Goal: Task Accomplishment & Management: Manage account settings

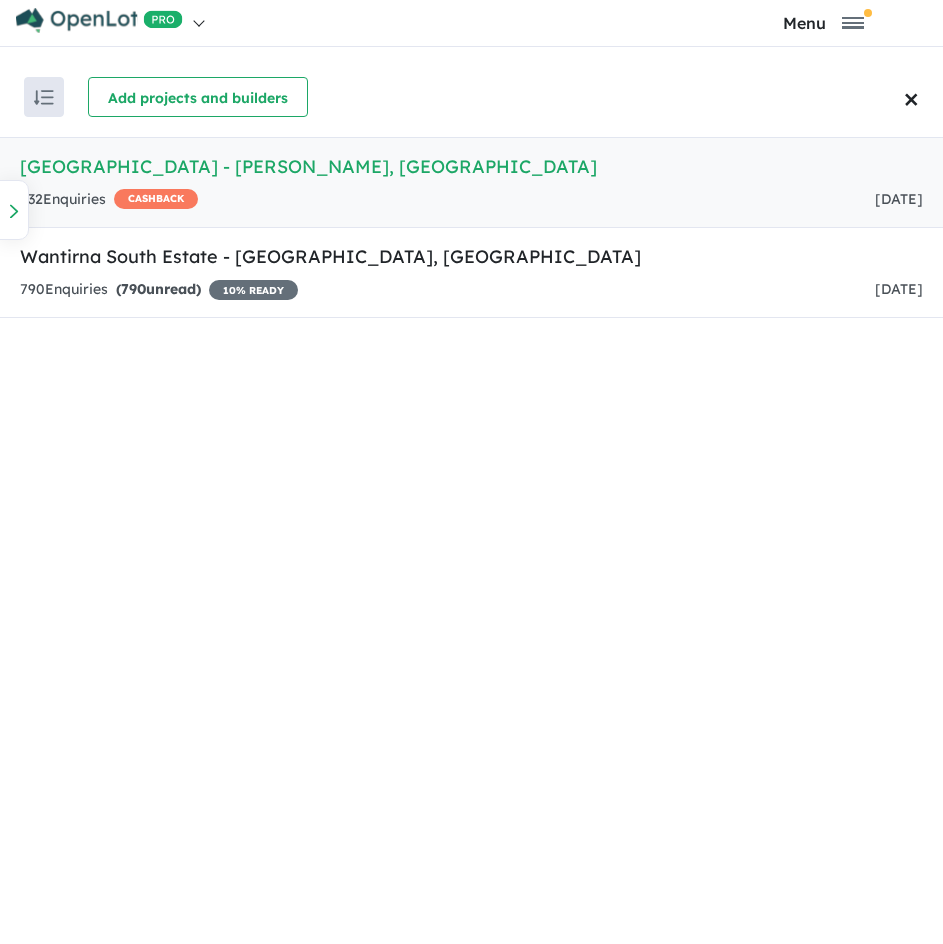
click at [250, 173] on h5 "[GEOGRAPHIC_DATA] - [PERSON_NAME][GEOGRAPHIC_DATA] , [GEOGRAPHIC_DATA]" at bounding box center [471, 166] width 903 height 27
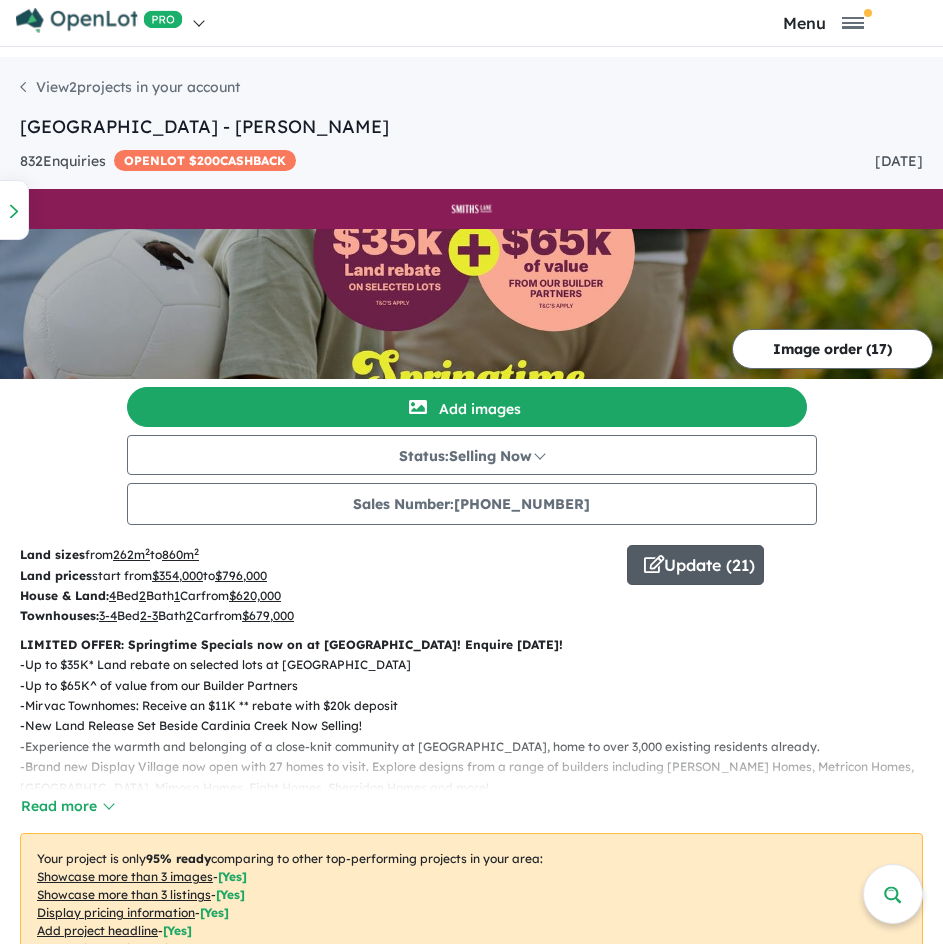
click at [687, 564] on button "Update ( 21 )" at bounding box center [695, 565] width 137 height 40
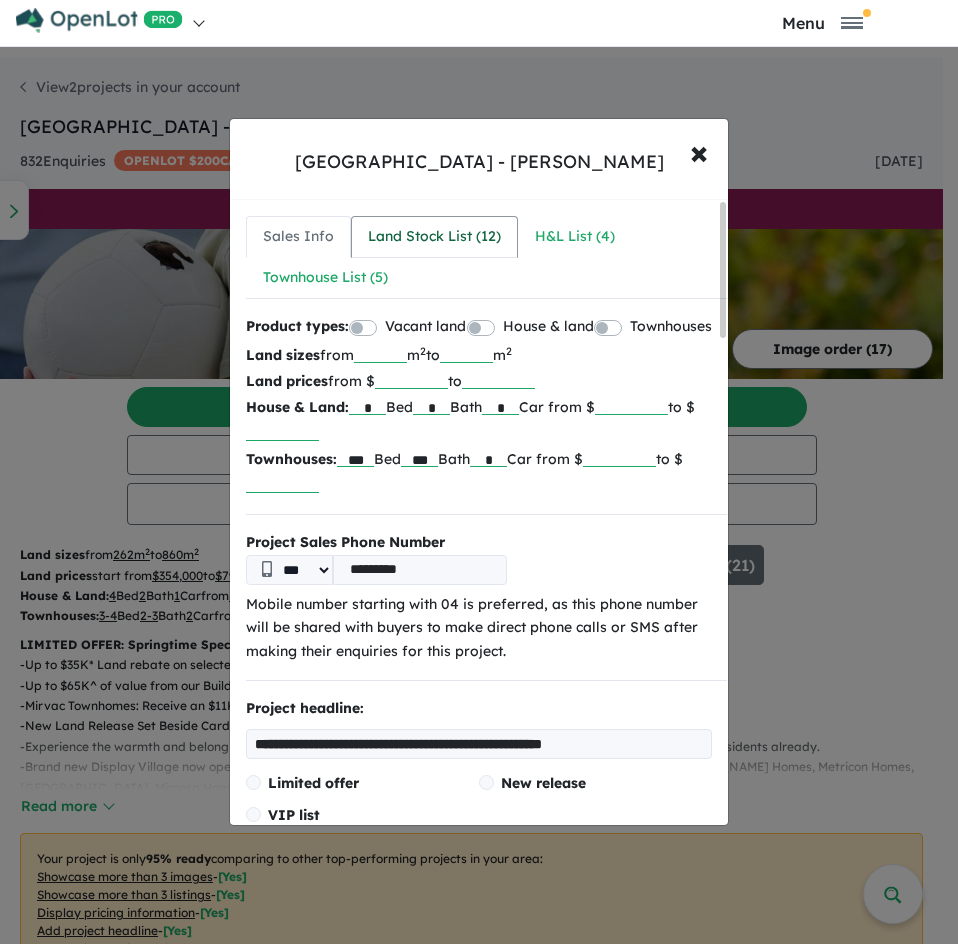
click at [445, 248] on div "Land Stock List ( 12 )" at bounding box center [434, 237] width 133 height 24
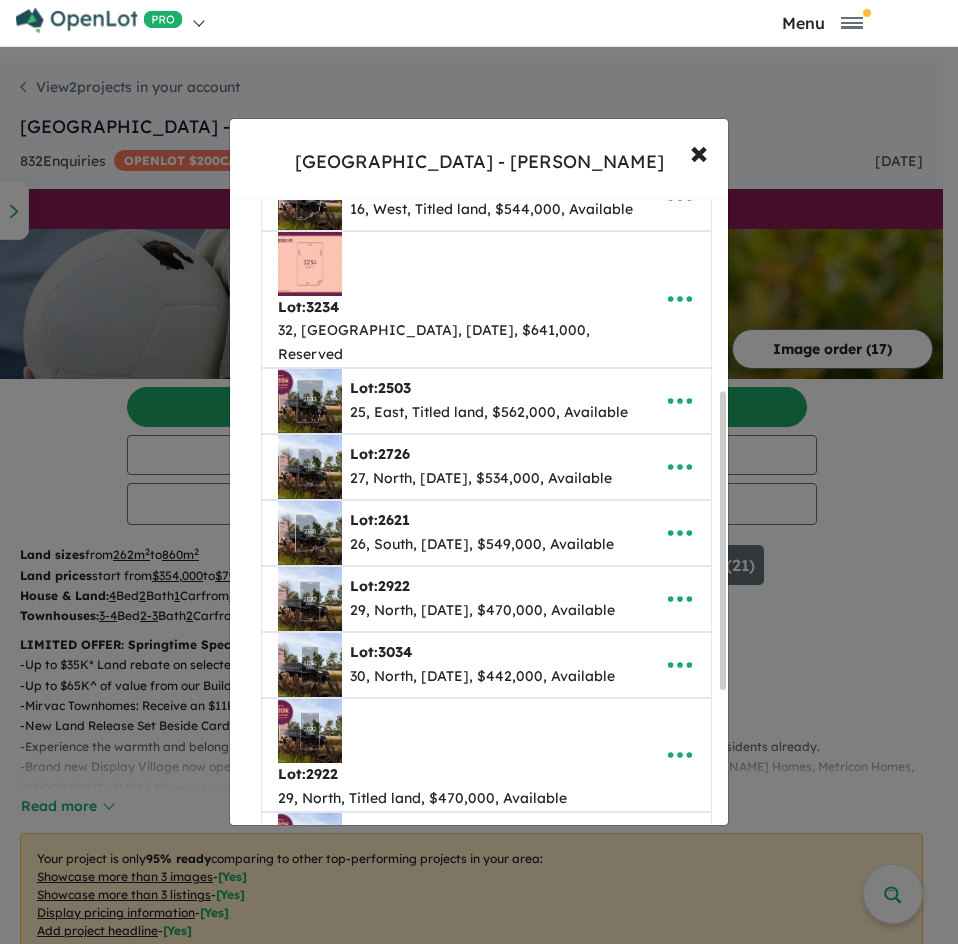
scroll to position [402, 0]
click at [677, 583] on icon "button" at bounding box center [680, 598] width 30 height 30
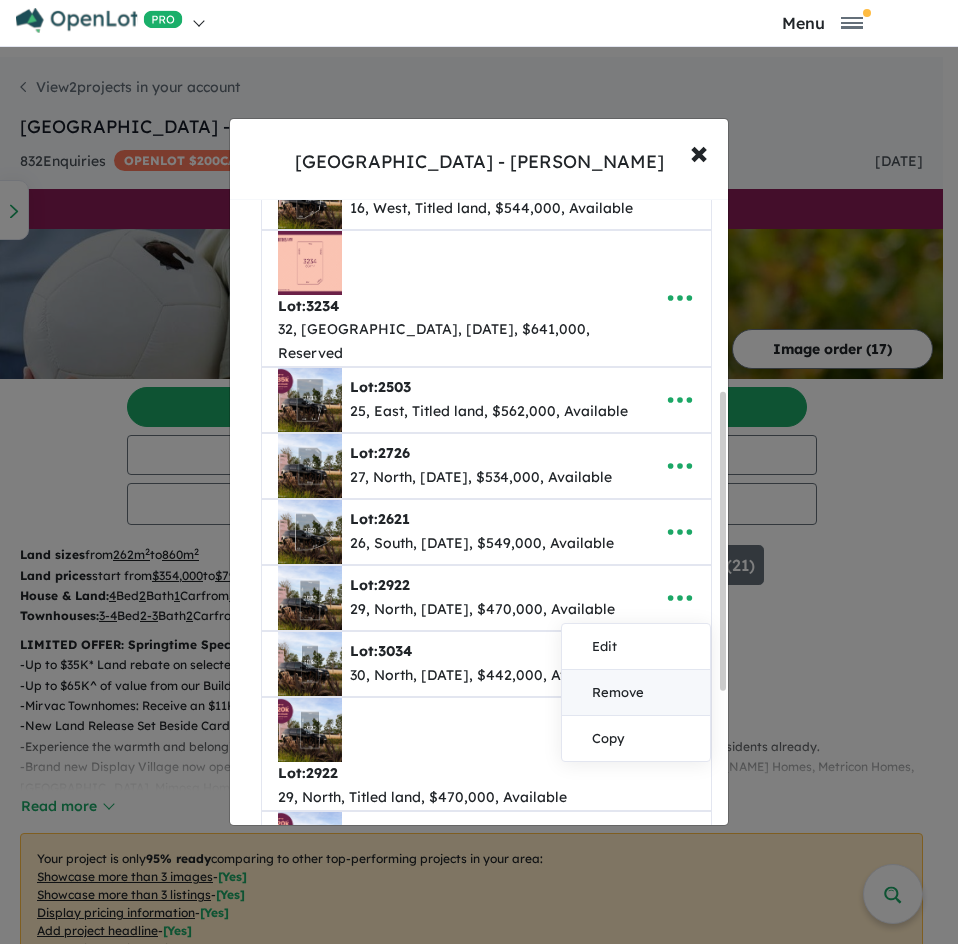
click at [657, 670] on link "Remove" at bounding box center [636, 693] width 148 height 46
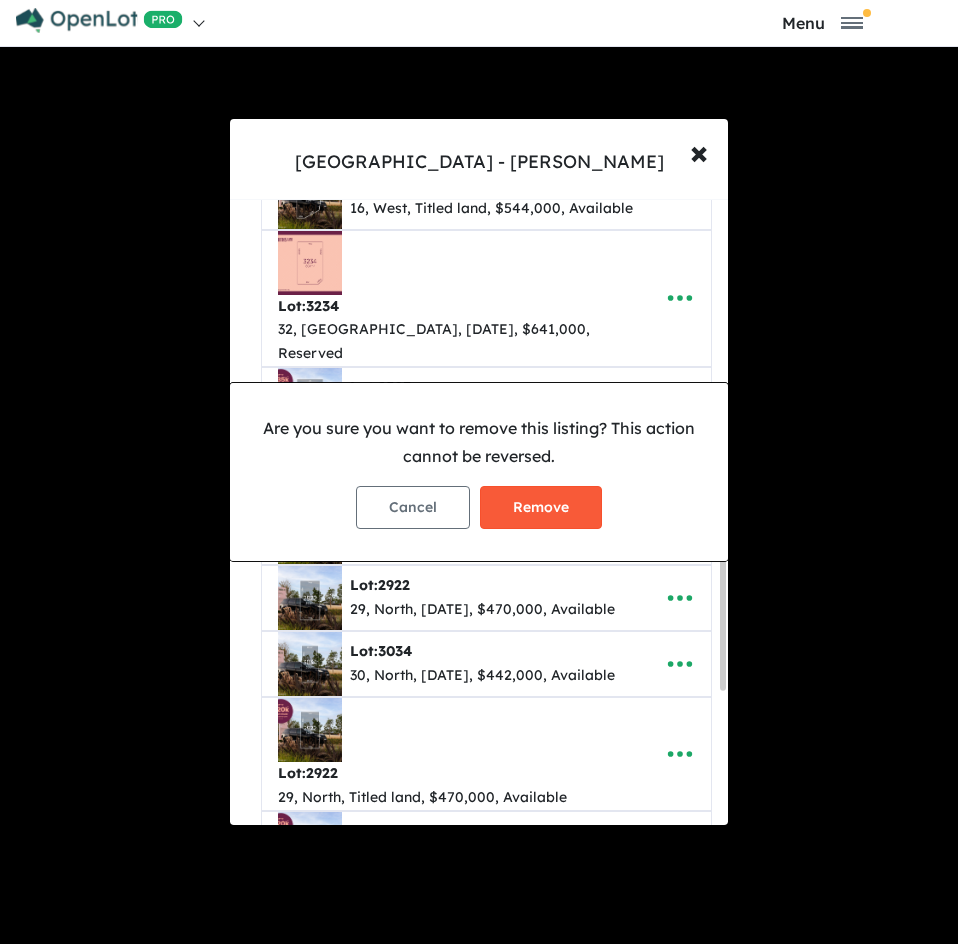
click at [566, 494] on button "Remove" at bounding box center [541, 507] width 122 height 43
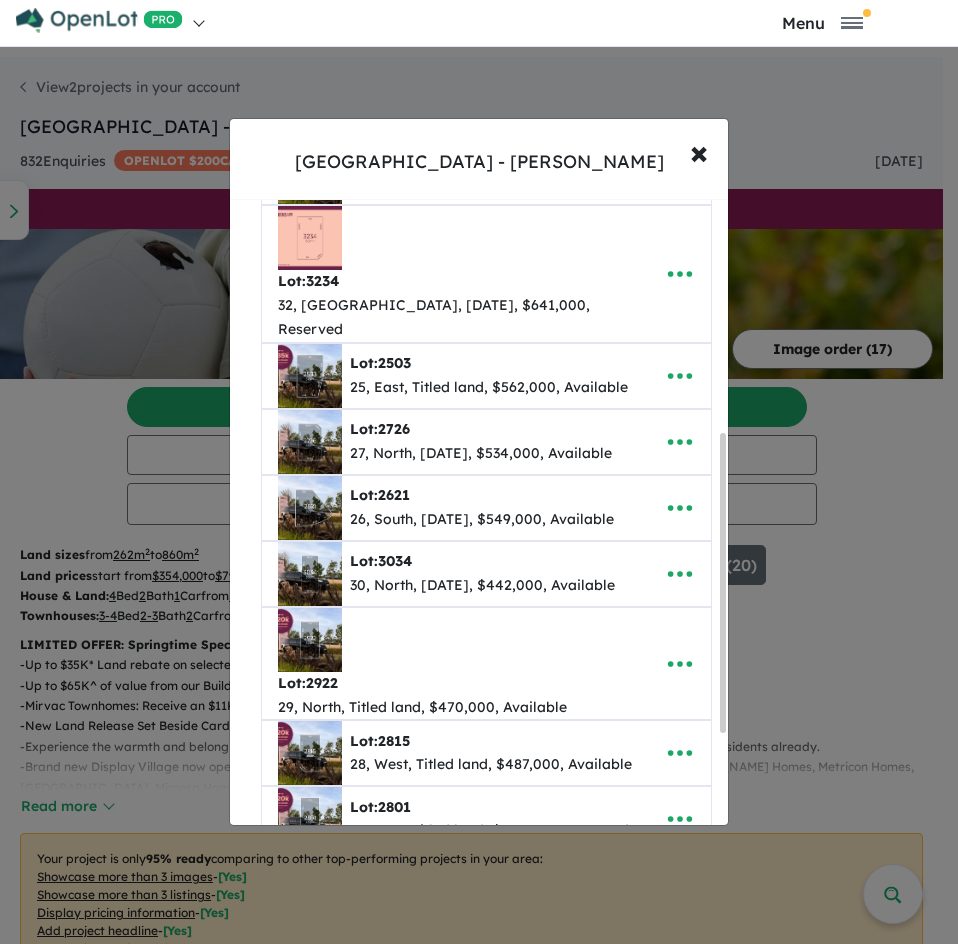
scroll to position [678, 0]
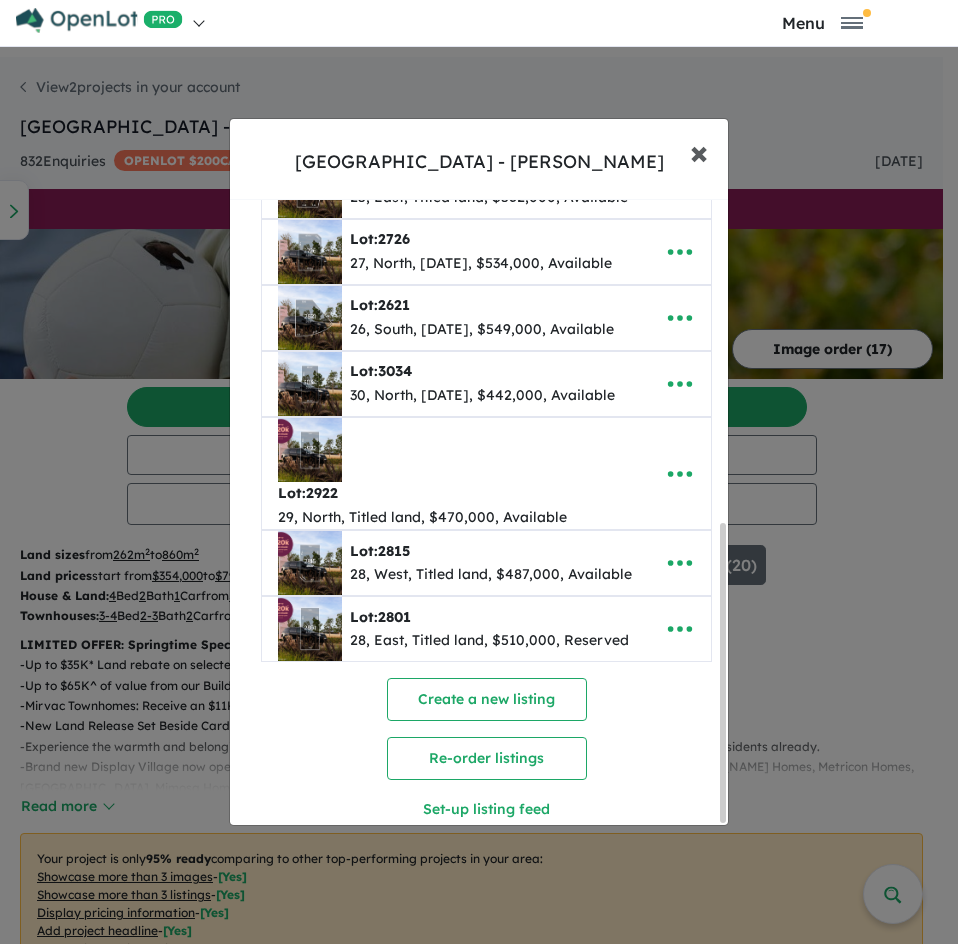
click at [703, 147] on span "×" at bounding box center [699, 151] width 18 height 43
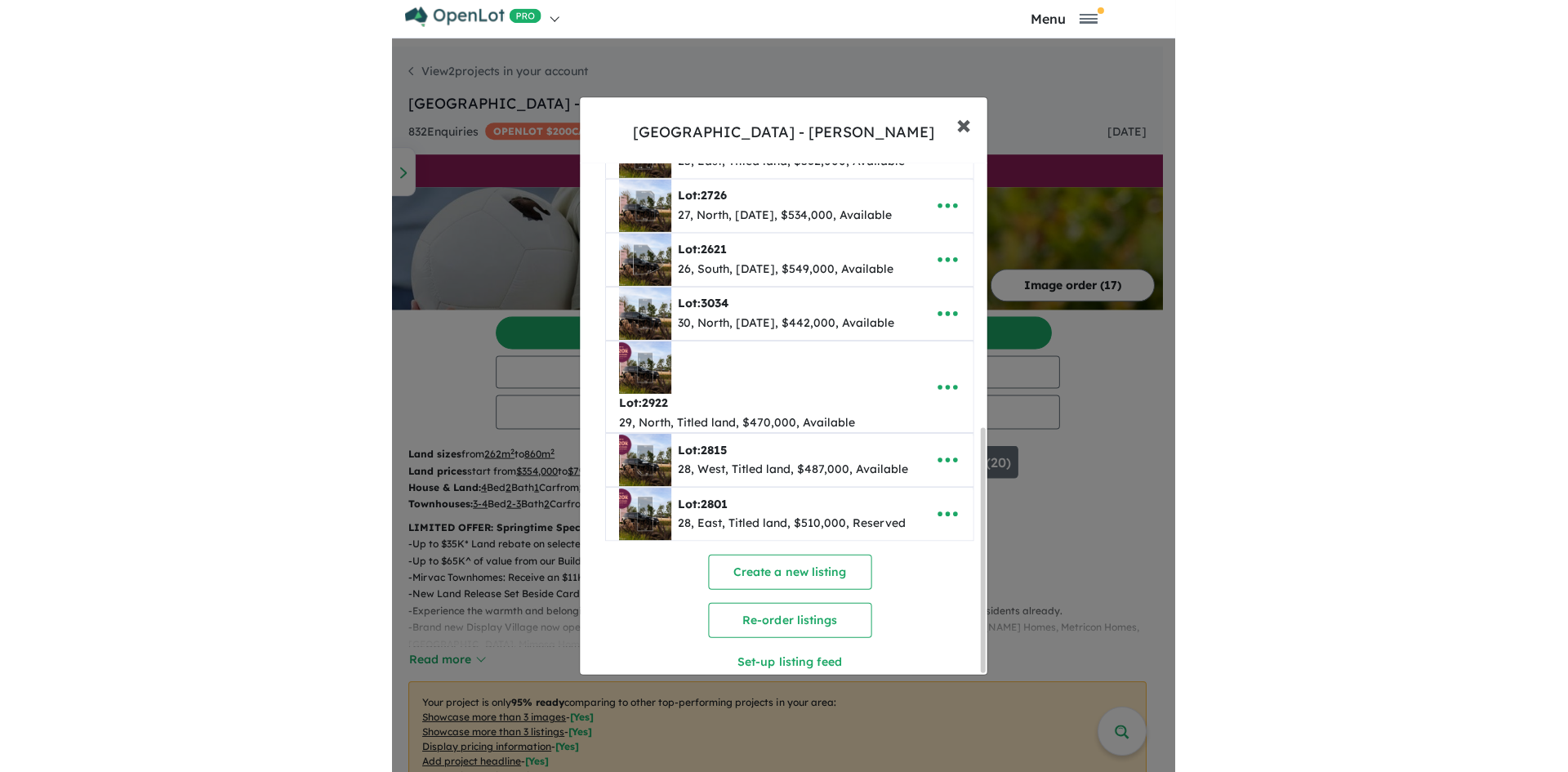
scroll to position [0, 0]
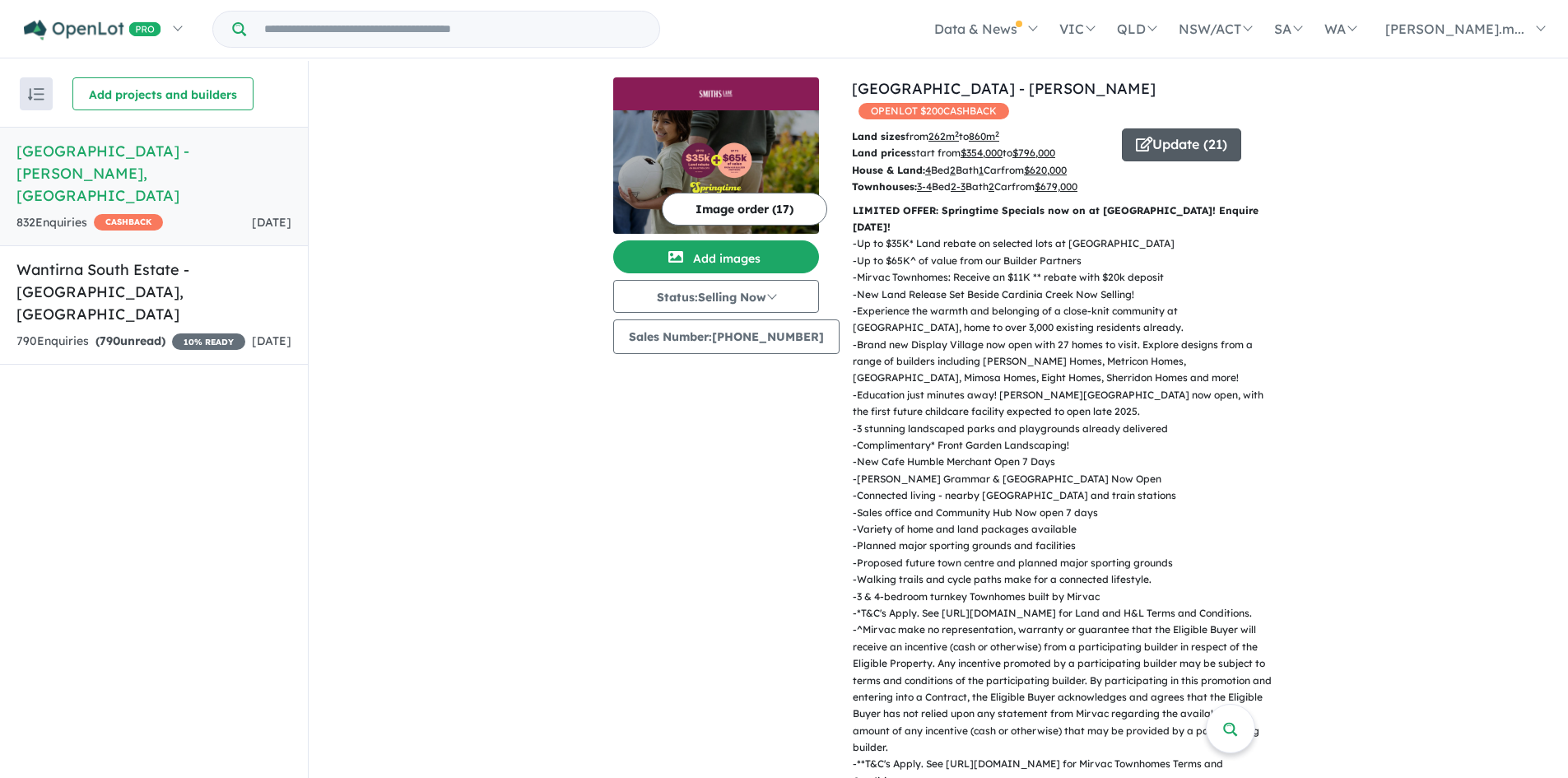
click at [775, 128] on button "Update ( 21 )" at bounding box center [1181, 145] width 119 height 33
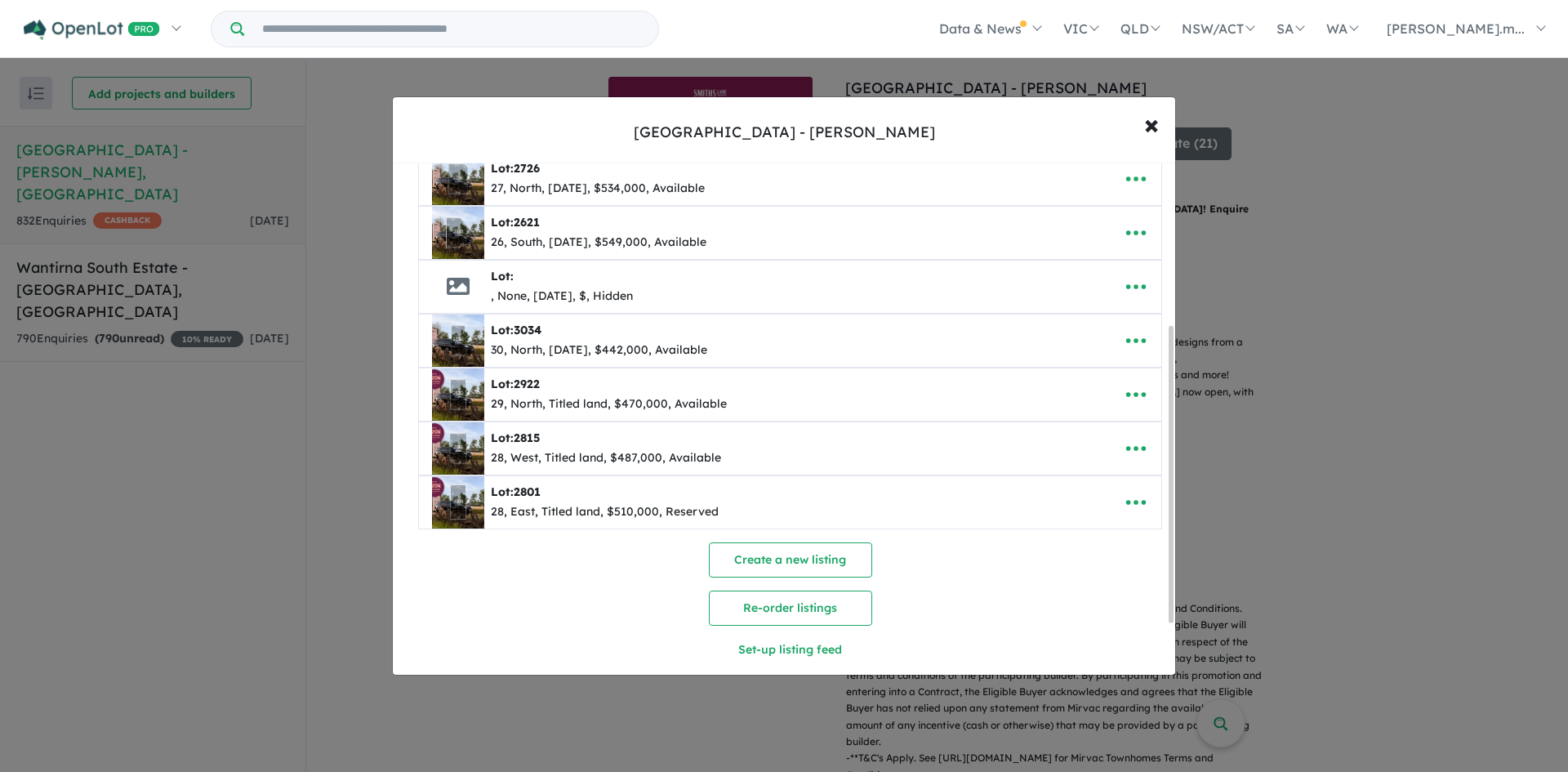
scroll to position [277, 0]
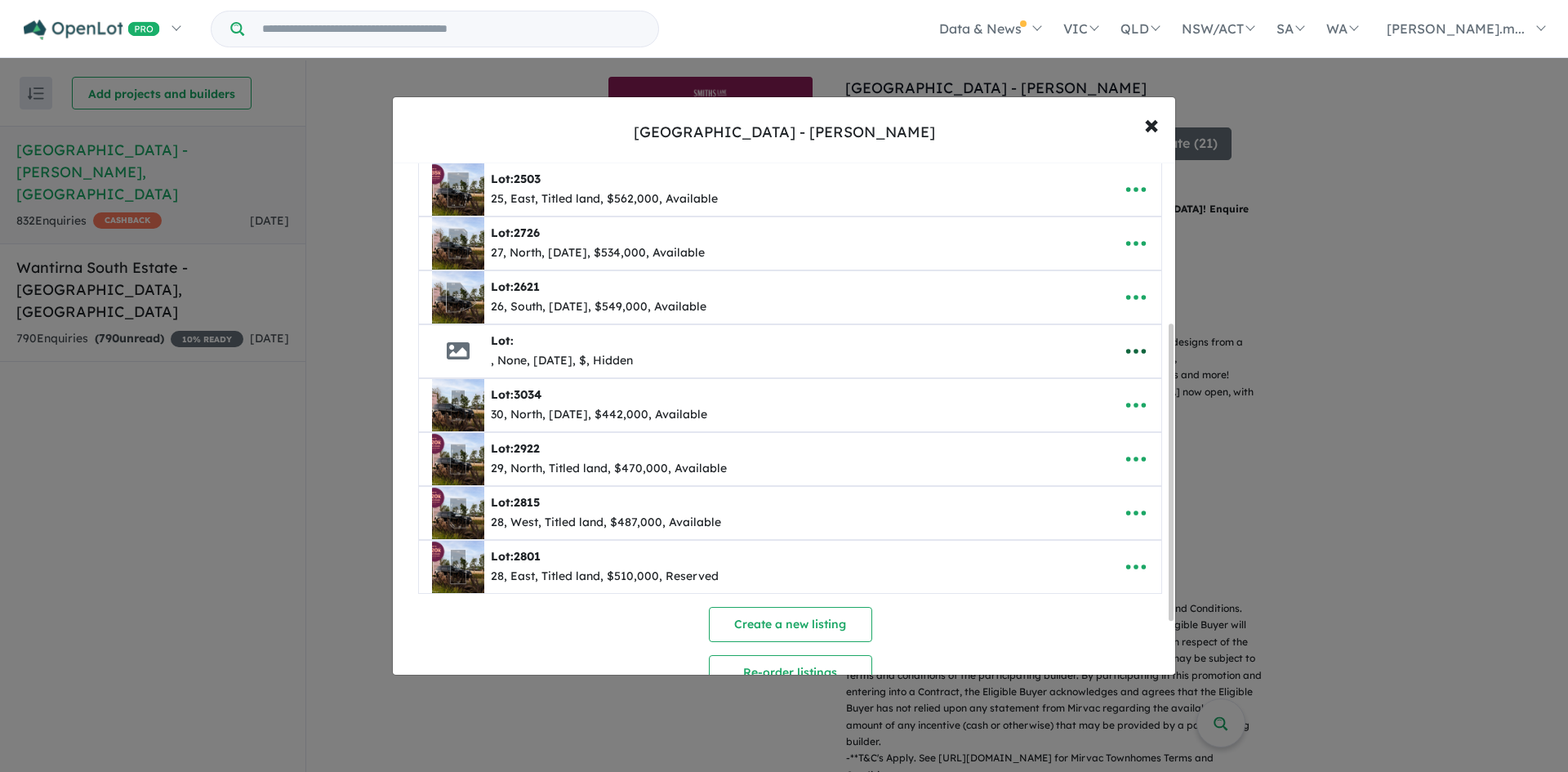
click at [769, 346] on button "button" at bounding box center [1136, 351] width 51 height 38
click at [769, 427] on link "Remove" at bounding box center [1100, 429] width 121 height 38
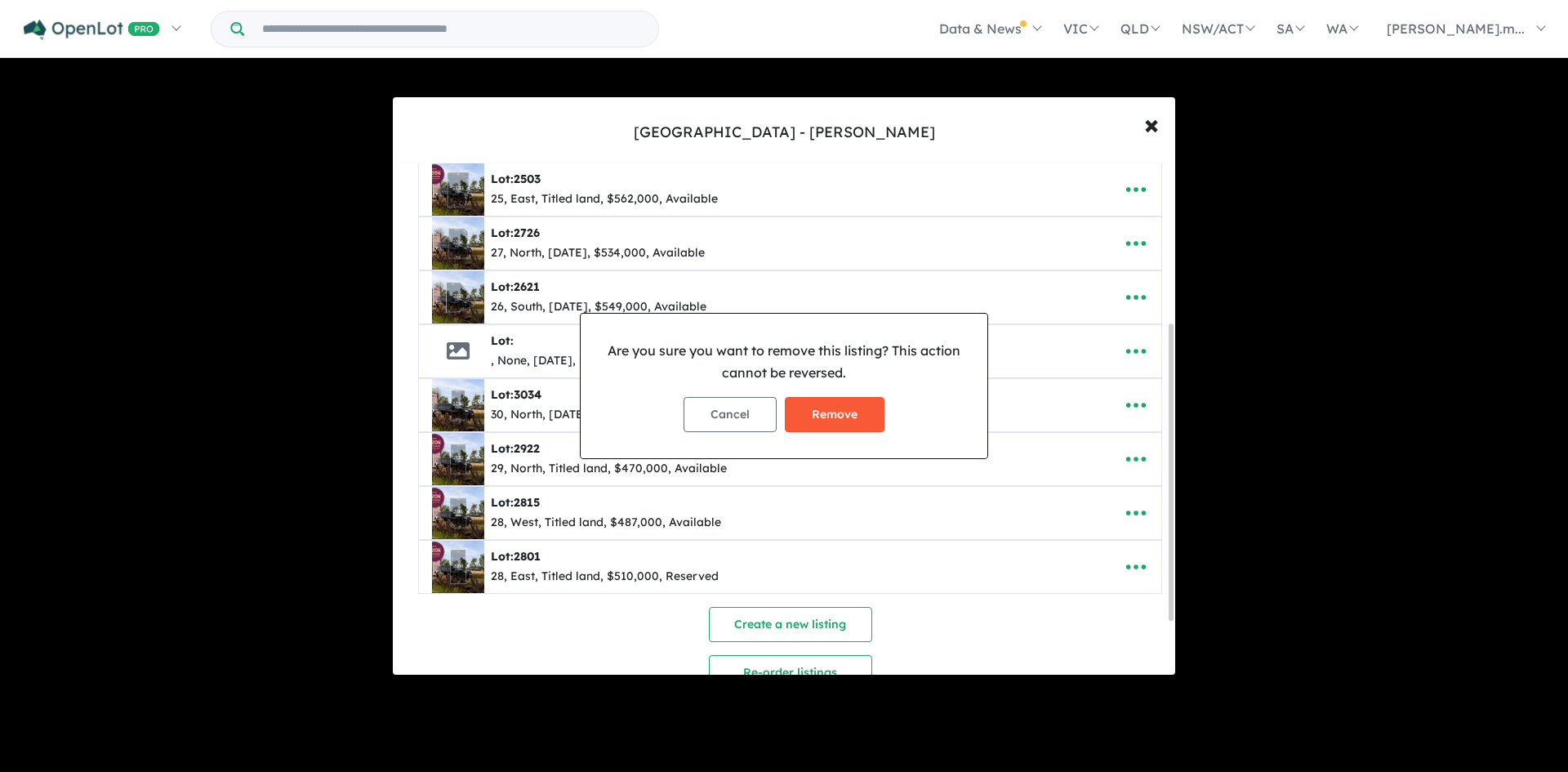
click at [769, 414] on button "Remove" at bounding box center [835, 414] width 100 height 35
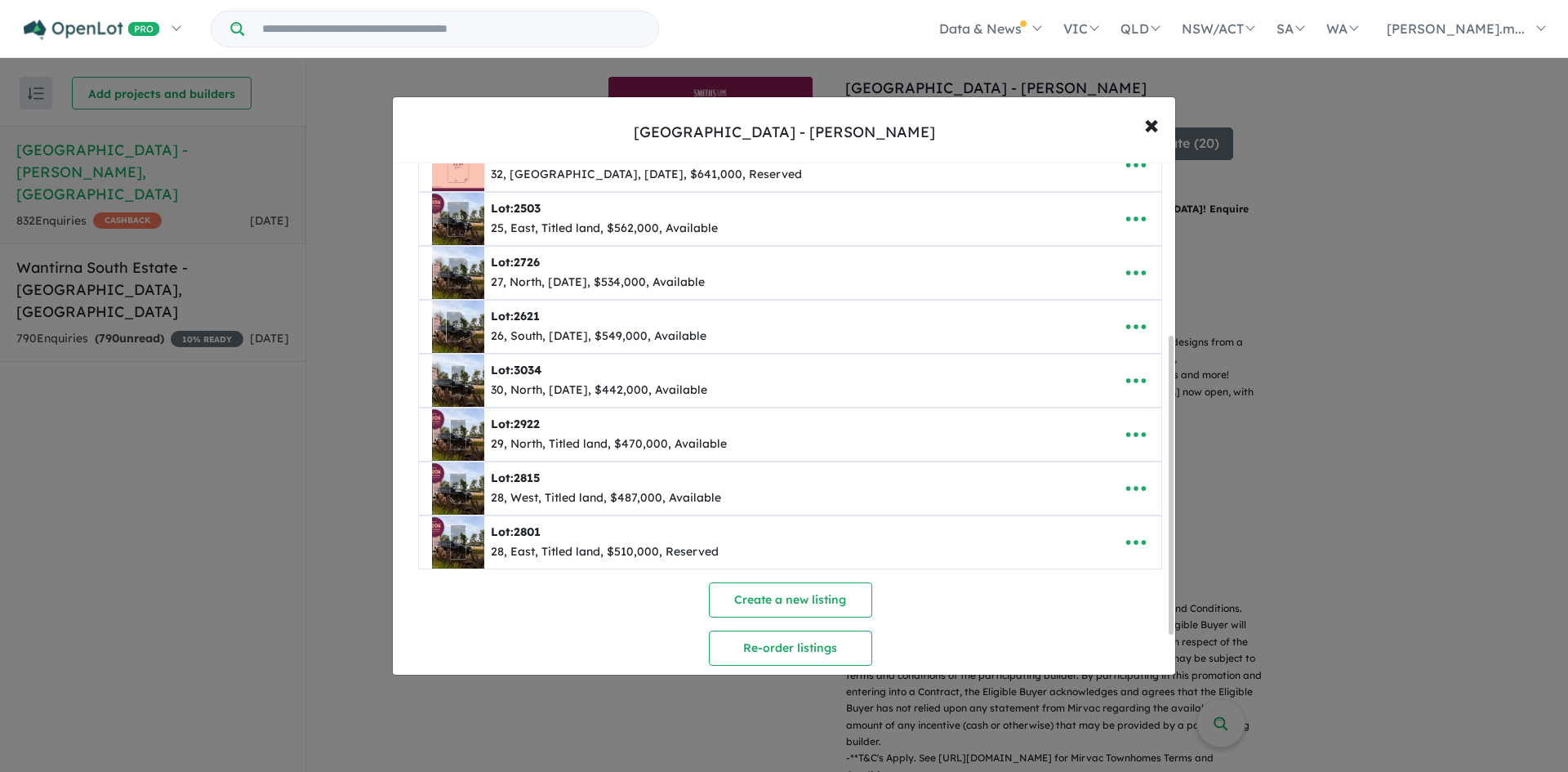
scroll to position [298, 0]
click at [769, 431] on icon "button" at bounding box center [1136, 435] width 24 height 25
click at [769, 511] on link "Remove" at bounding box center [1100, 512] width 121 height 38
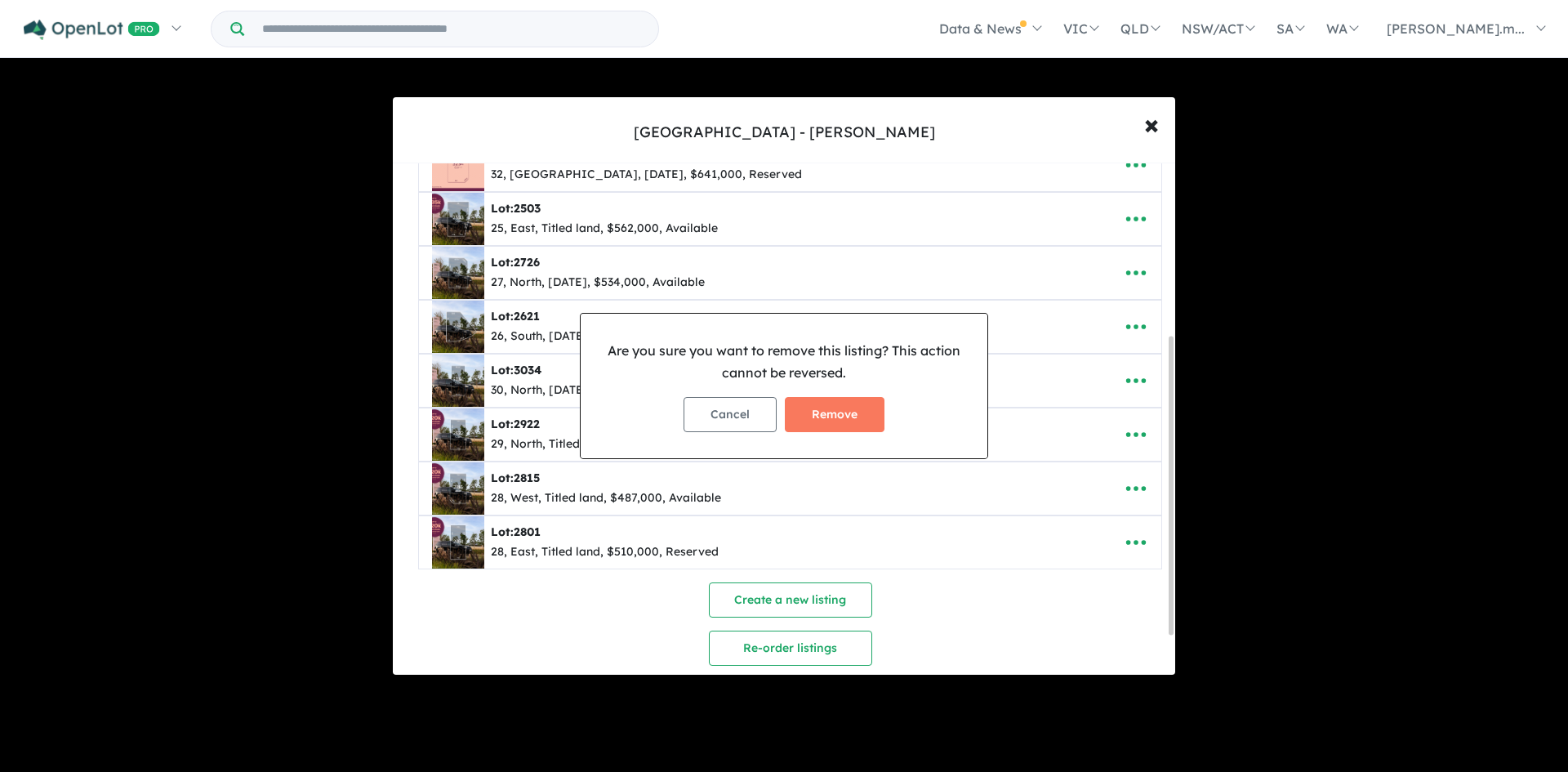
drag, startPoint x: 834, startPoint y: 413, endPoint x: 855, endPoint y: 528, distance: 116.9
click at [769, 528] on div "Are you sure you want to remove this listing? This action cannot be reversed. C…" at bounding box center [784, 386] width 1568 height 772
click at [728, 419] on button "Cancel" at bounding box center [730, 414] width 93 height 35
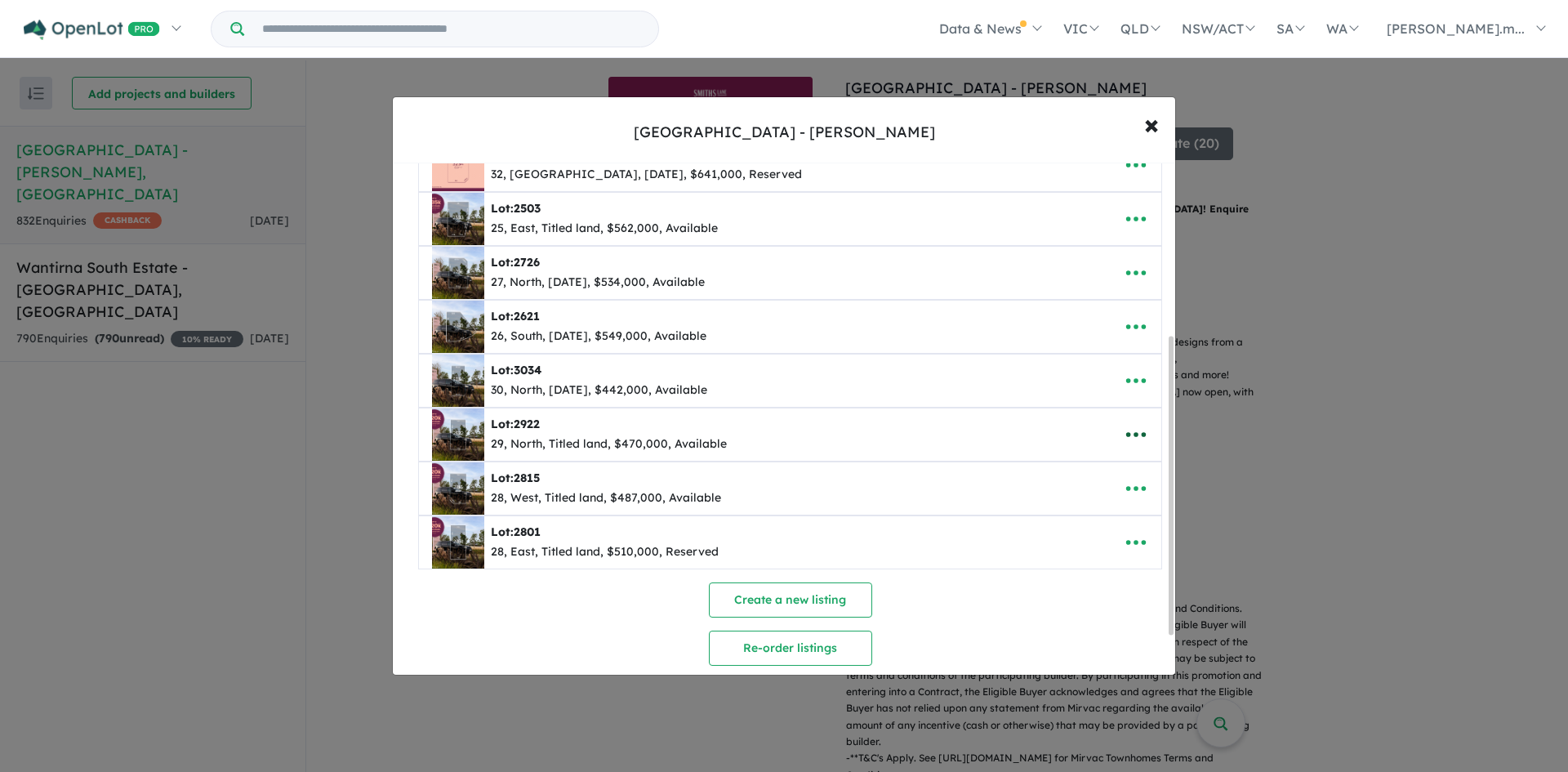
click at [769, 431] on icon "button" at bounding box center [1136, 435] width 24 height 25
click at [769, 512] on link "Remove" at bounding box center [1100, 512] width 121 height 38
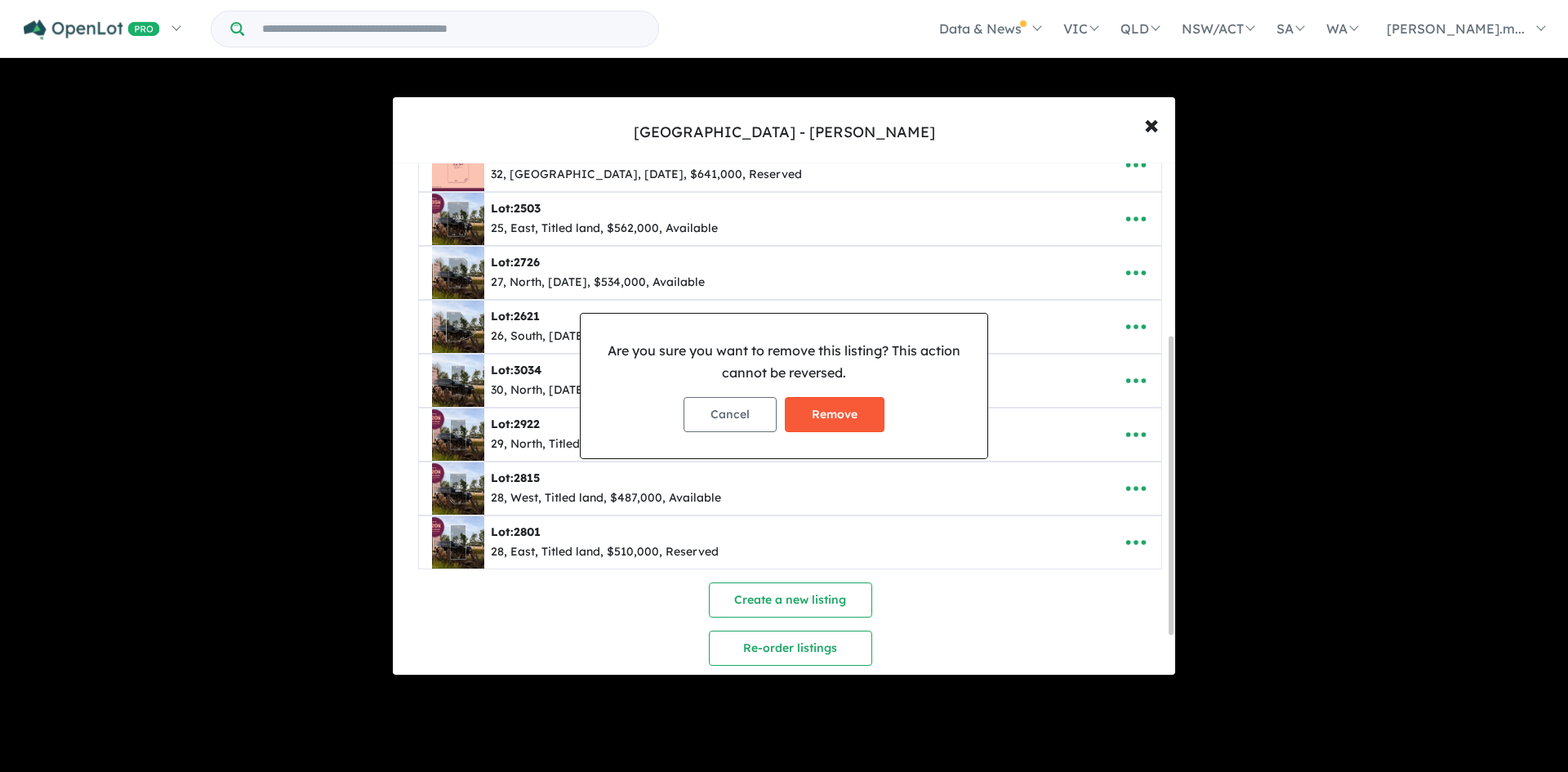
click at [769, 416] on button "Remove" at bounding box center [835, 414] width 100 height 35
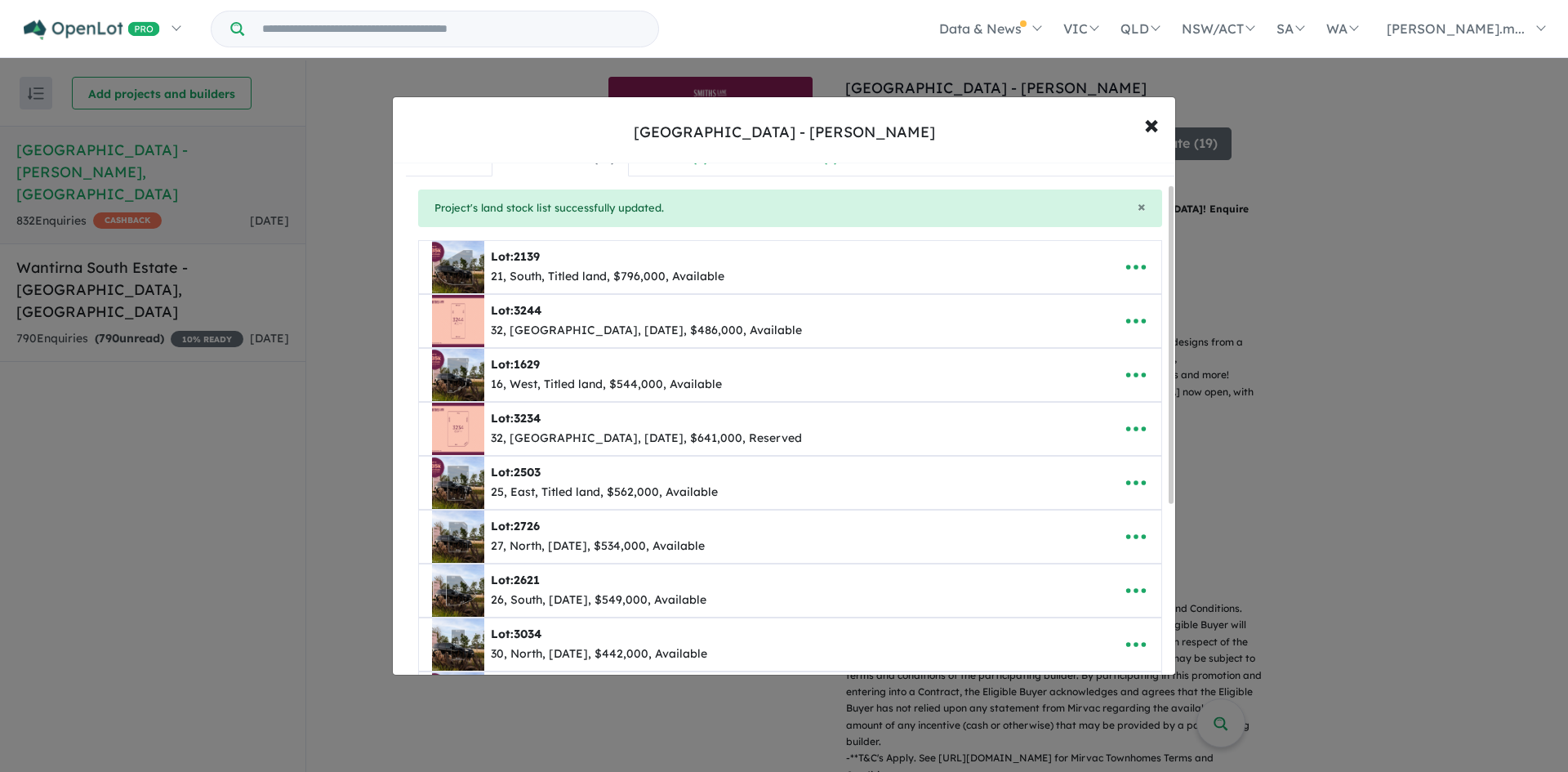
scroll to position [0, 0]
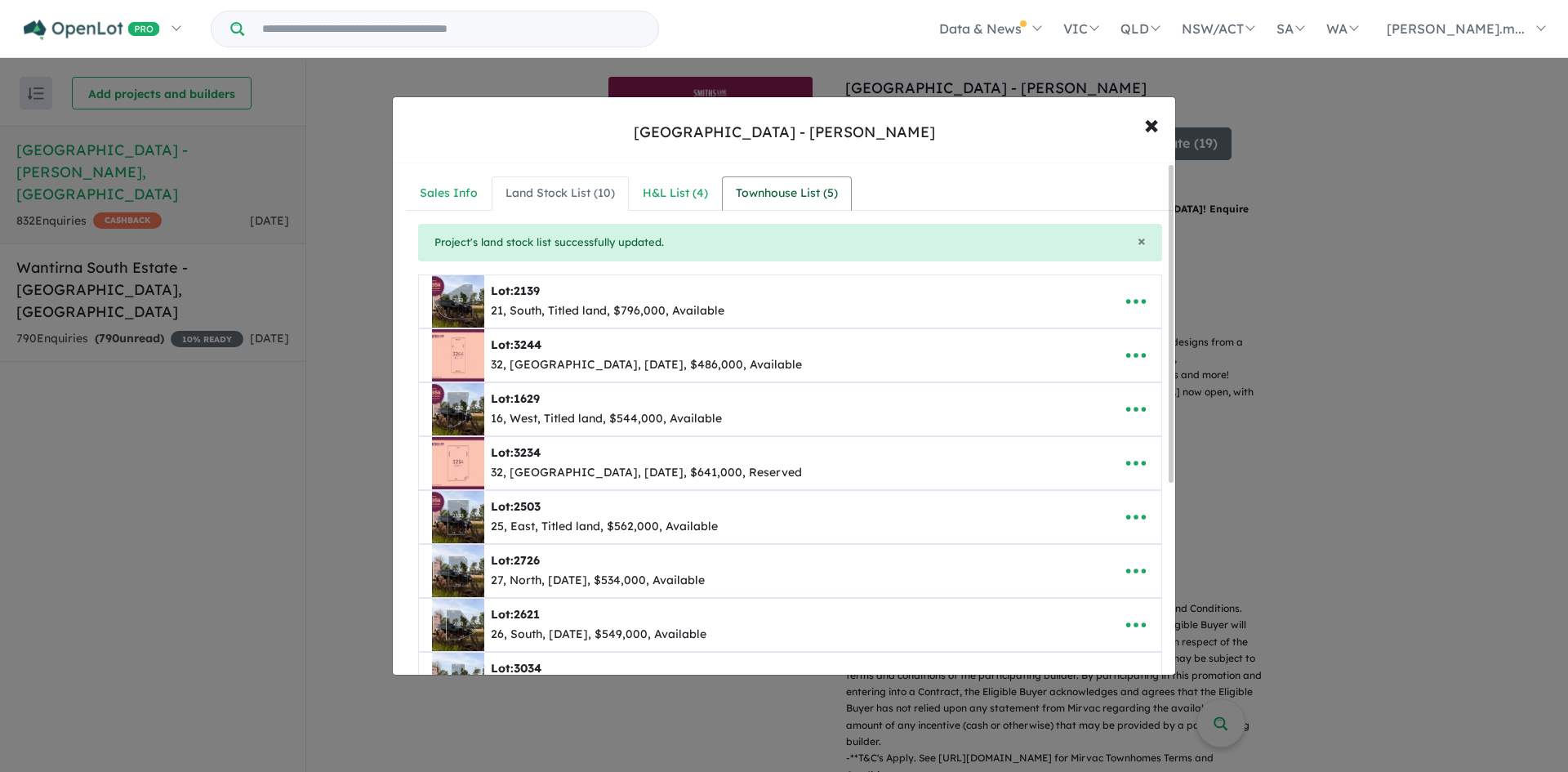
click at [769, 210] on link "Townhouse List ( 5 )" at bounding box center [786, 194] width 130 height 34
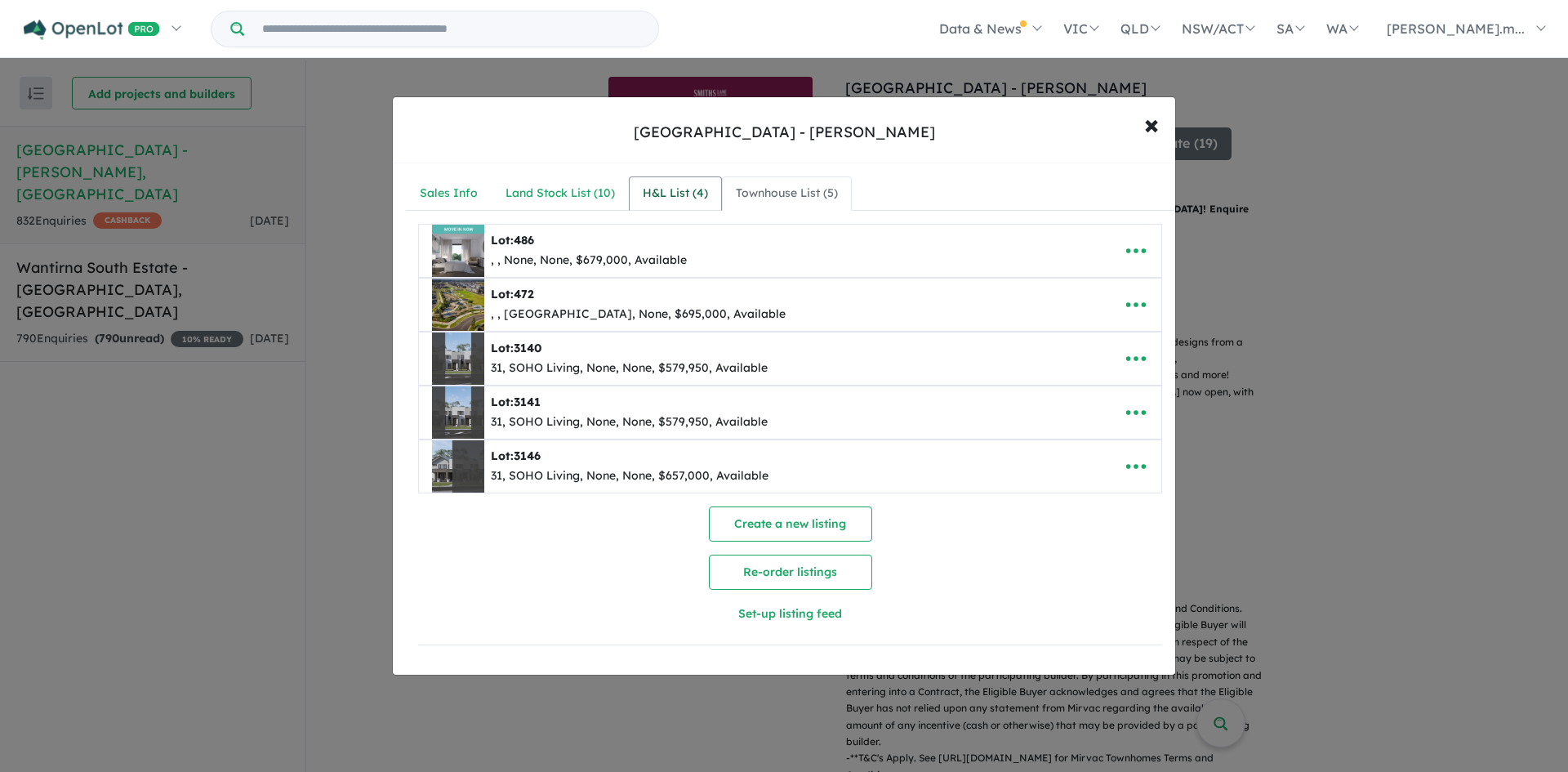
click at [651, 189] on div "H&L List ( 4 )" at bounding box center [675, 194] width 65 height 20
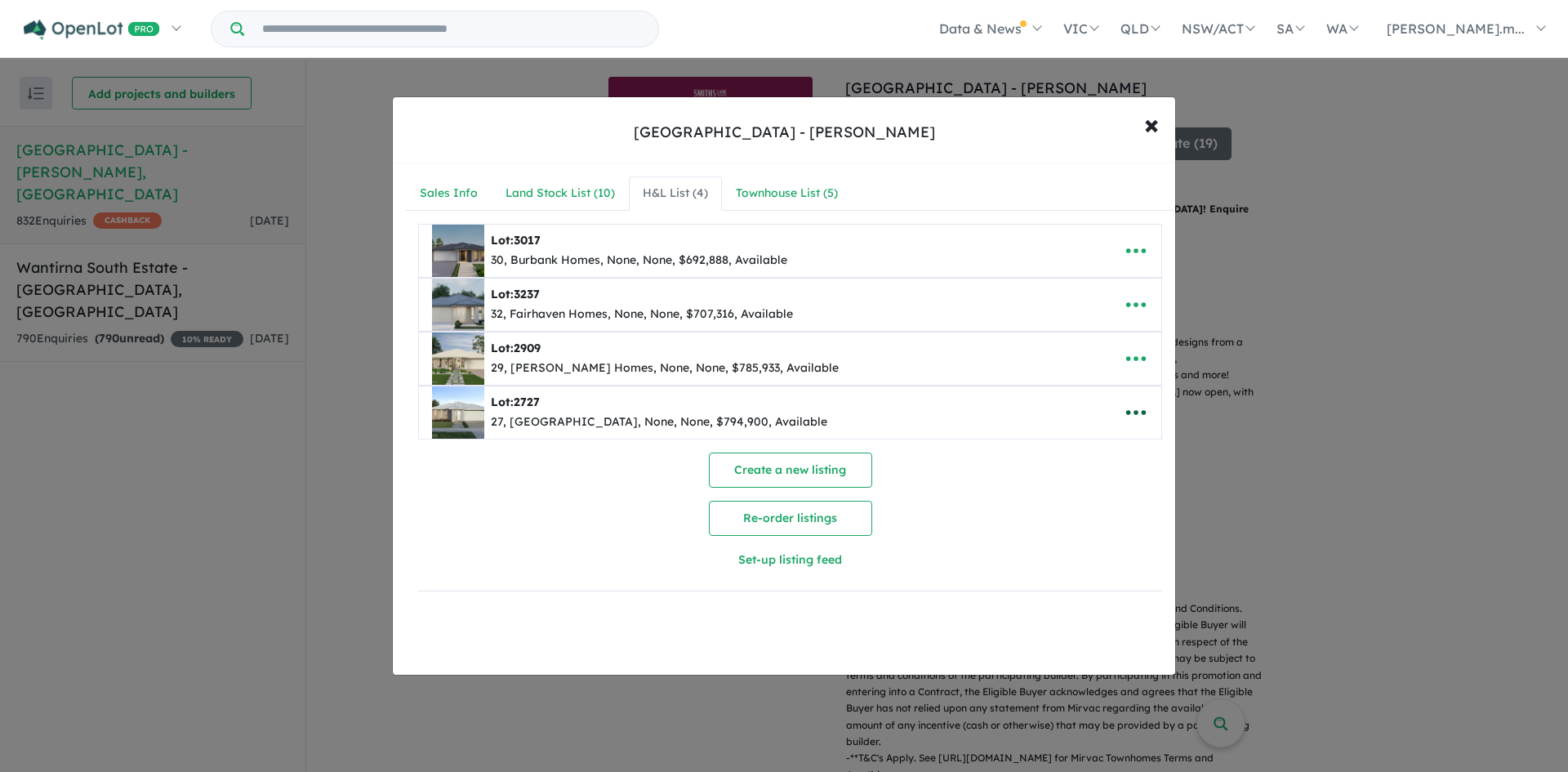
click at [769, 413] on icon "button" at bounding box center [1136, 413] width 24 height 25
click at [769, 520] on div "Create a new listing Re-order listings Set-up listing feed" at bounding box center [790, 515] width 744 height 125
click at [568, 197] on div "Land Stock List ( 10 )" at bounding box center [560, 194] width 109 height 20
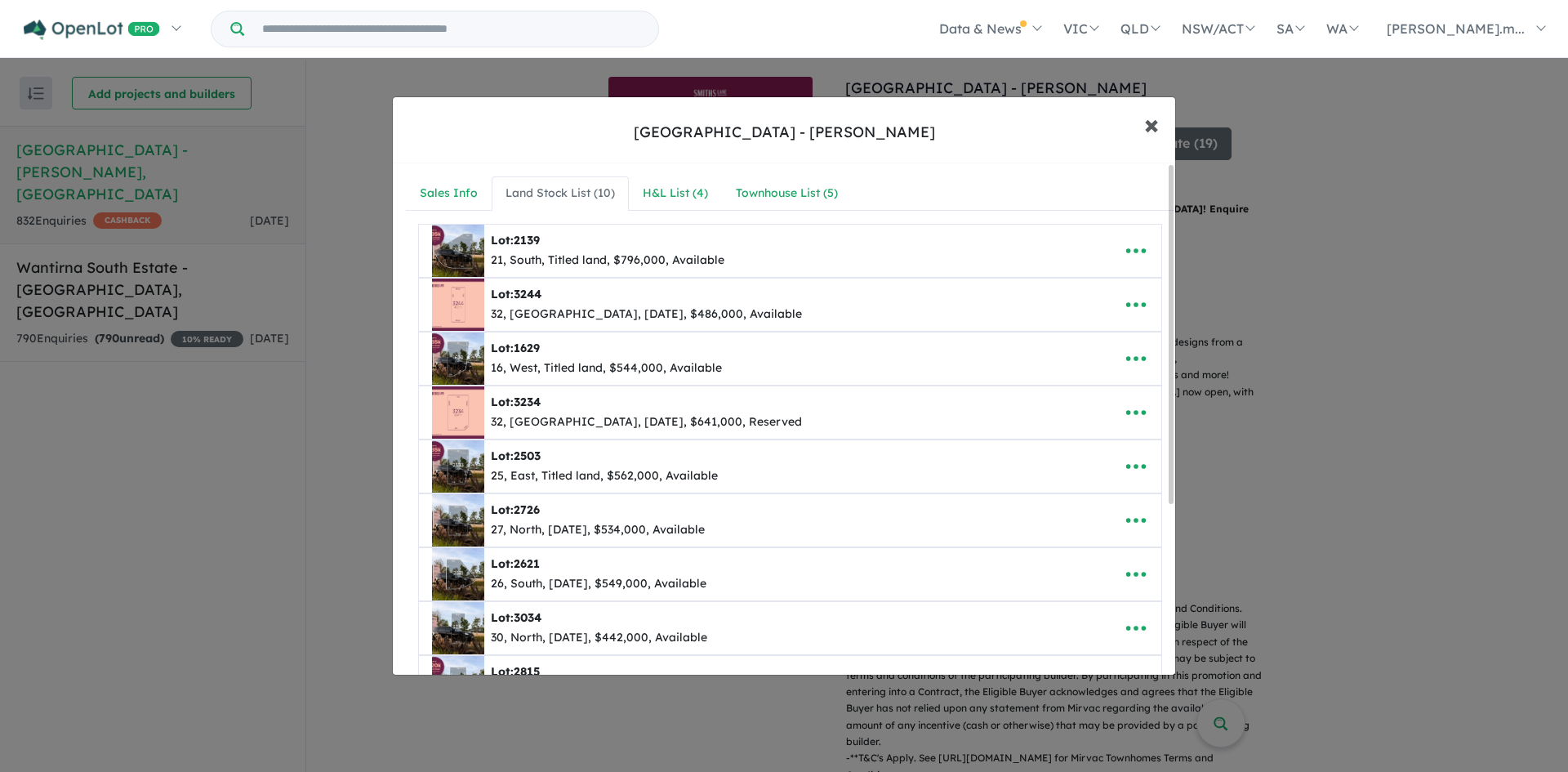
click at [769, 114] on span "×" at bounding box center [1152, 123] width 15 height 35
